Goal: Navigation & Orientation: Understand site structure

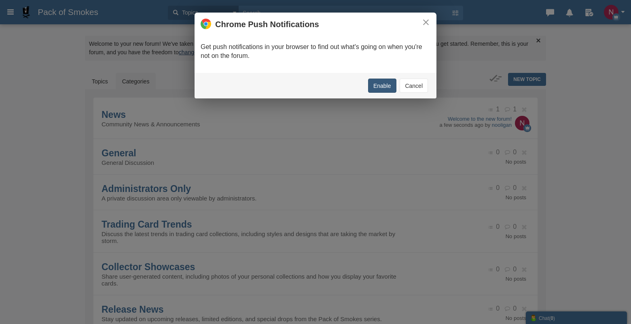
click at [382, 88] on button "Enable" at bounding box center [382, 85] width 28 height 14
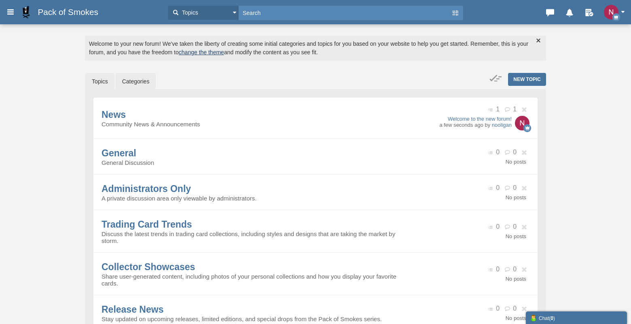
click at [95, 86] on link "Topics" at bounding box center [99, 81] width 29 height 17
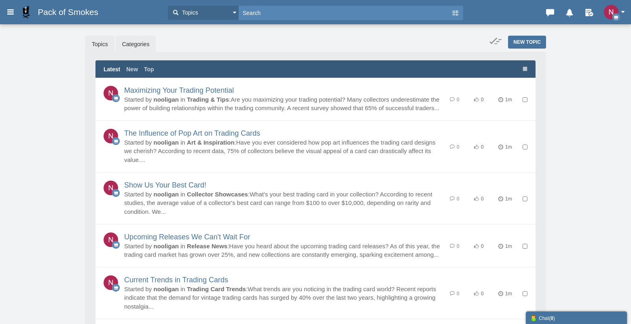
click at [128, 45] on link "Categories" at bounding box center [136, 44] width 40 height 17
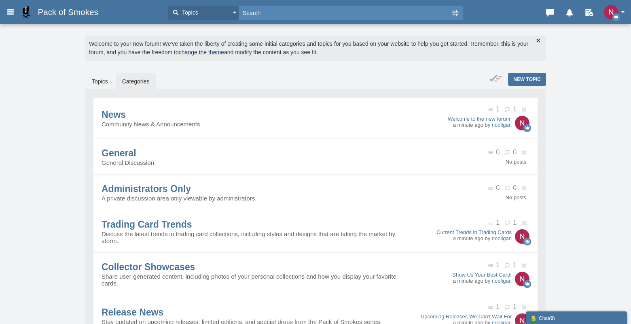
click at [53, 13] on span "Pack of Smokes" at bounding box center [71, 12] width 66 height 10
click at [104, 83] on link "Topics" at bounding box center [99, 81] width 29 height 17
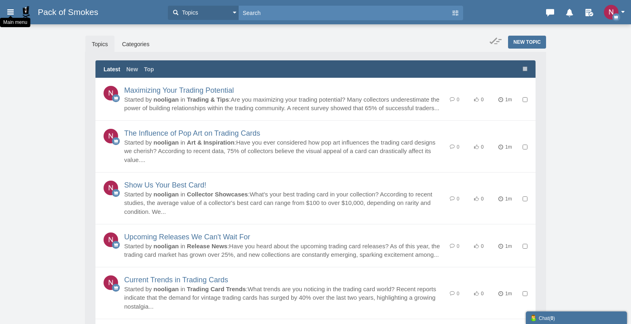
click at [10, 14] on icon at bounding box center [10, 11] width 9 height 15
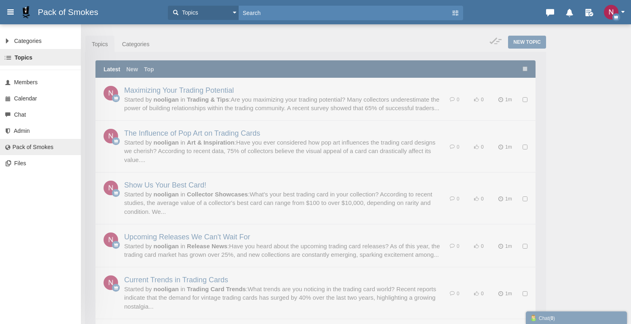
click at [27, 146] on span "Pack of Smokes" at bounding box center [33, 147] width 41 height 6
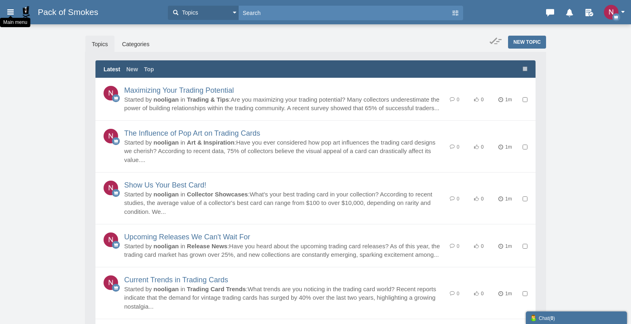
click at [15, 15] on icon at bounding box center [10, 11] width 9 height 15
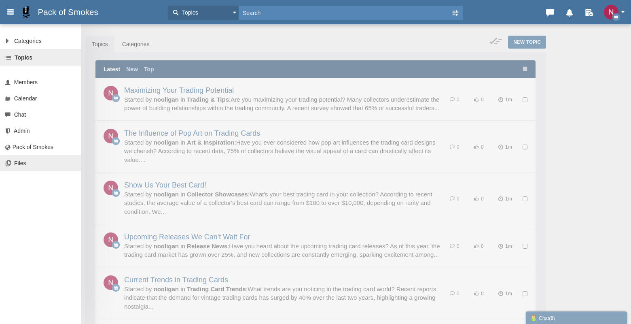
click at [20, 163] on span "Files" at bounding box center [20, 163] width 12 height 6
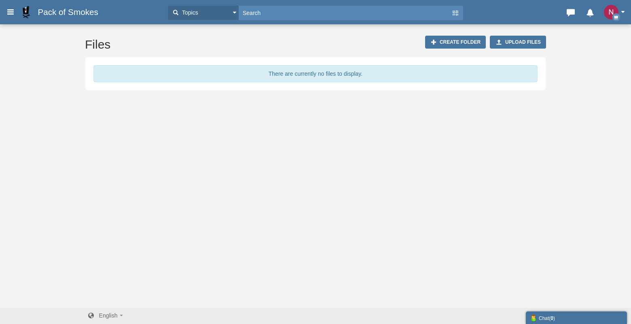
click at [11, 14] on icon at bounding box center [10, 11] width 9 height 15
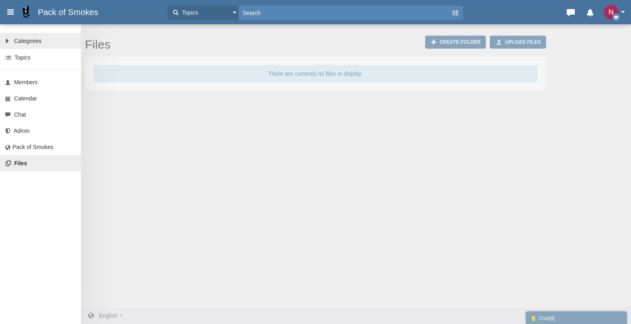
click at [17, 42] on span "Categories" at bounding box center [28, 41] width 28 height 6
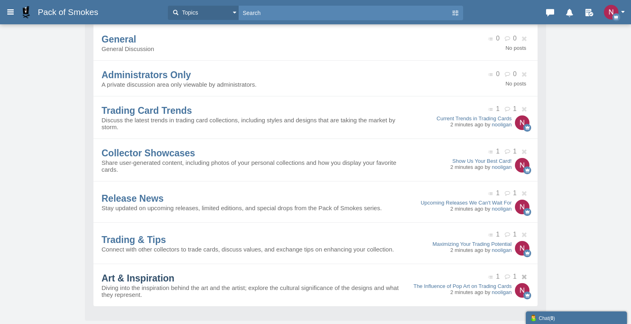
scroll to position [132, 0]
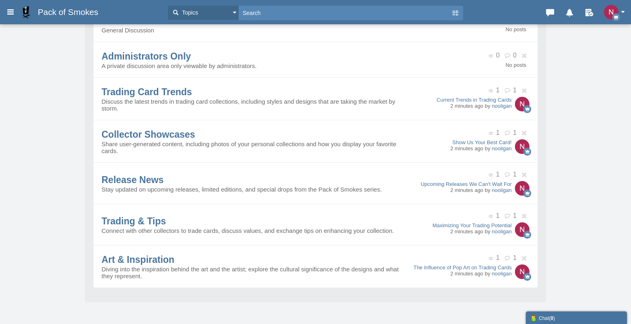
click at [591, 17] on link at bounding box center [589, 12] width 21 height 14
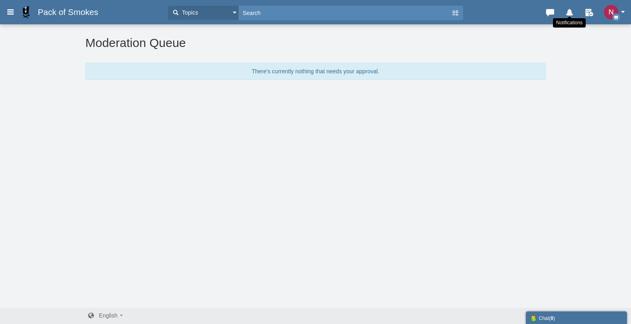
click at [571, 15] on icon at bounding box center [569, 11] width 11 height 8
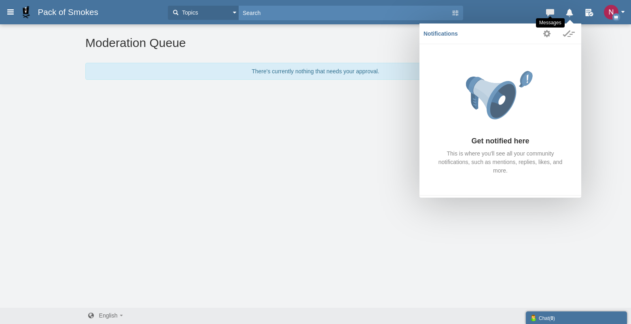
click at [553, 13] on icon at bounding box center [550, 11] width 11 height 8
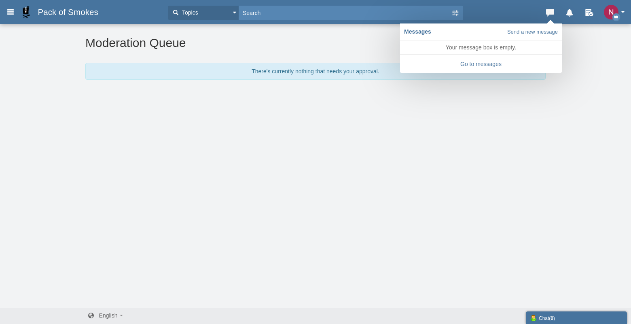
click at [616, 13] on img "button" at bounding box center [611, 12] width 15 height 15
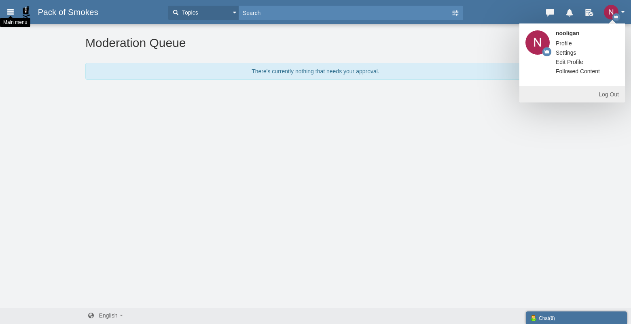
click at [10, 13] on icon at bounding box center [10, 11] width 9 height 15
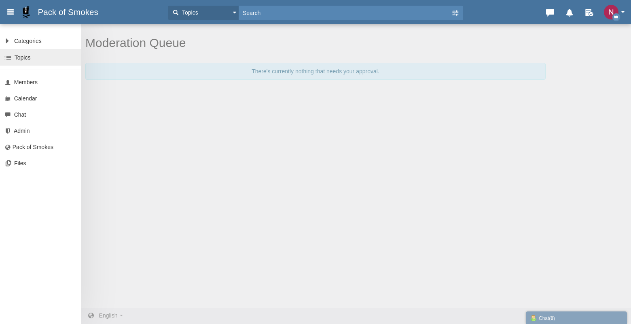
click at [21, 59] on span "Topics" at bounding box center [23, 57] width 16 height 6
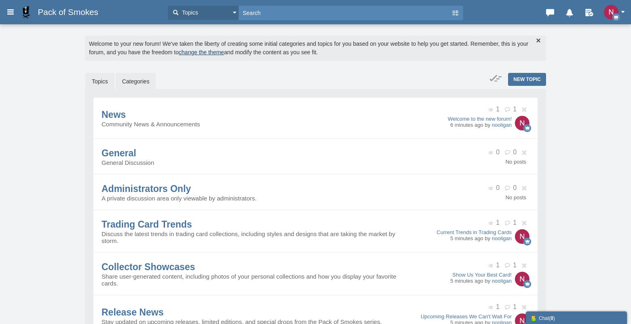
click at [104, 83] on link "Topics" at bounding box center [99, 81] width 29 height 17
click at [224, 53] on link "change the theme" at bounding box center [201, 52] width 45 height 6
click at [100, 76] on link "Topics" at bounding box center [99, 81] width 29 height 17
